Goal: Transaction & Acquisition: Purchase product/service

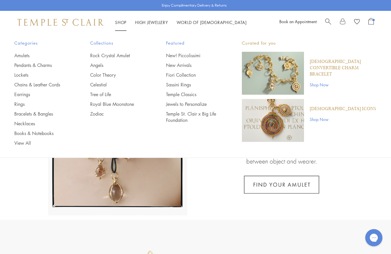
click at [99, 65] on link "Angels" at bounding box center [116, 65] width 53 height 6
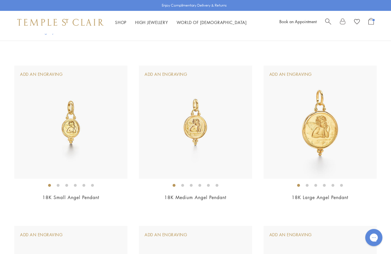
scroll to position [435, 0]
click at [208, 148] on img at bounding box center [195, 121] width 113 height 113
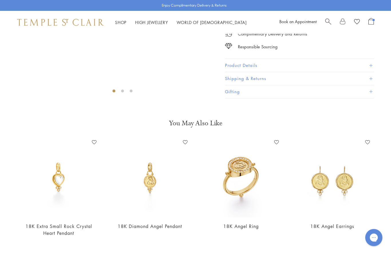
scroll to position [34, 0]
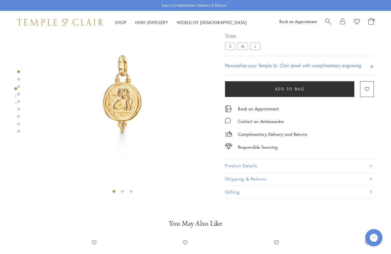
click at [315, 51] on div "**********" at bounding box center [299, 53] width 149 height 45
click at [323, 64] on h4 "Personalize your Temple St. Clair jewel with complimentary engraving" at bounding box center [293, 65] width 136 height 7
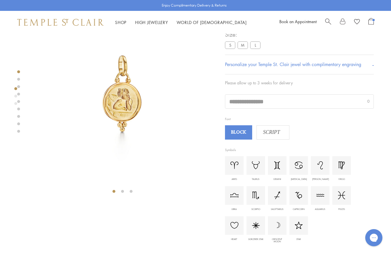
click at [289, 102] on input "text" at bounding box center [299, 102] width 148 height 14
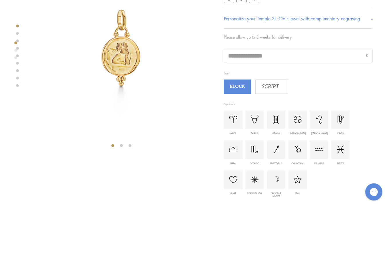
click at [277, 125] on div "SCRIPT" at bounding box center [271, 132] width 33 height 14
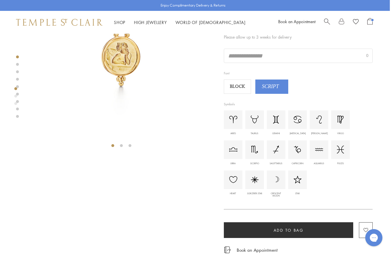
click at [275, 55] on input "text" at bounding box center [298, 56] width 148 height 14
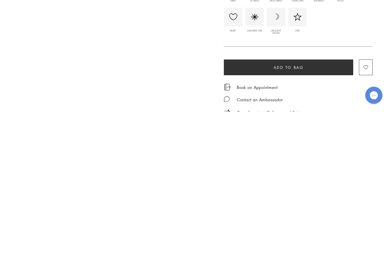
type input "*******"
click at [376, 16] on div "18K Medium Angel Pendant $2,250 Everyone needs a guardian angel. Modeled after …" at bounding box center [307, 126] width 166 height 384
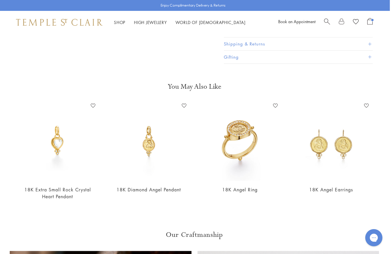
scroll to position [366, 1]
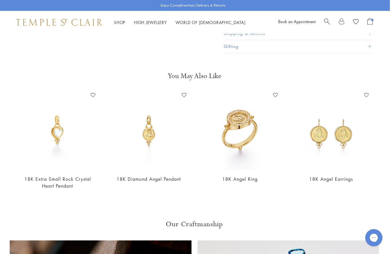
click at [345, 132] on img at bounding box center [331, 131] width 80 height 80
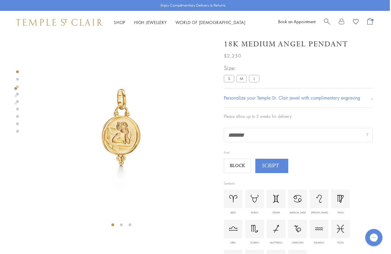
scroll to position [0, 1]
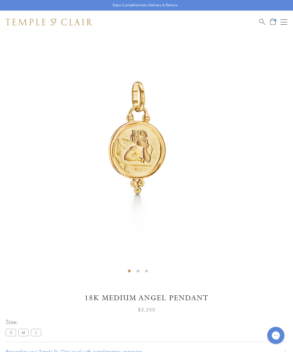
scroll to position [34, 0]
